Goal: Check status

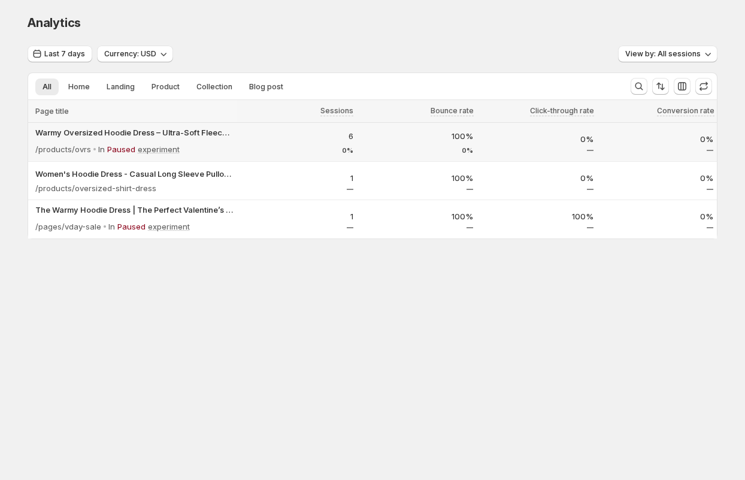
click at [235, 137] on div "Warmy Oversized Hoodie Dress – Ultra-Soft Fleece Sweatshirt Dress for Women (Pl…" at bounding box center [132, 142] width 208 height 38
click at [267, 228] on div at bounding box center [296, 227] width 113 height 1
